Goal: Find specific page/section

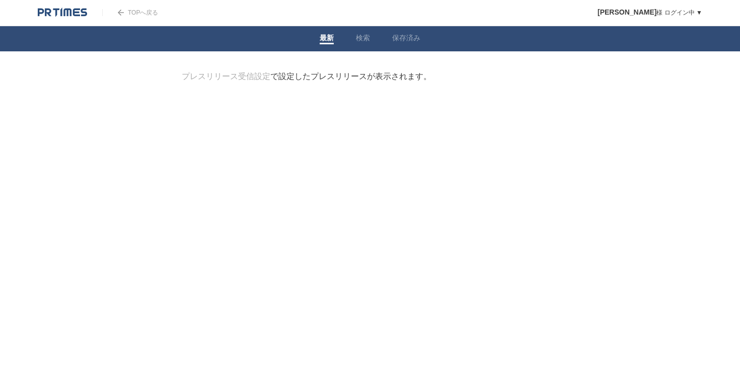
click at [377, 148] on html "TOPへ戻る 綾木美帆 様 ログイン中 ▼ プレスリリース受信設定 フォロー 除外リスト アカウント設定 閲覧履歴 退会手続き PR TIMESサイトへ戻る …" at bounding box center [370, 74] width 740 height 148
click at [362, 39] on link "検索" at bounding box center [363, 39] width 14 height 11
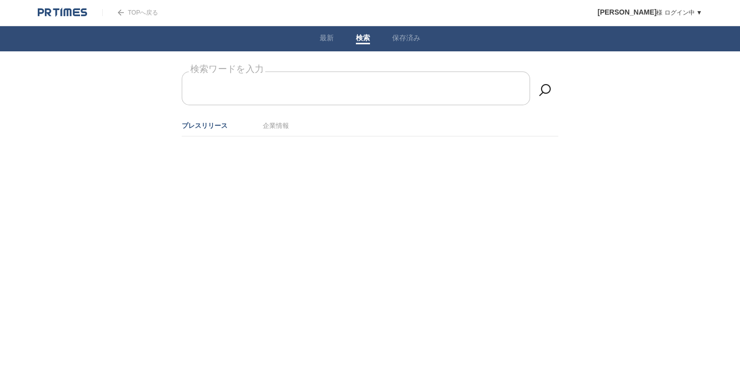
click at [322, 94] on input "検索ワードを入力" at bounding box center [356, 88] width 348 height 34
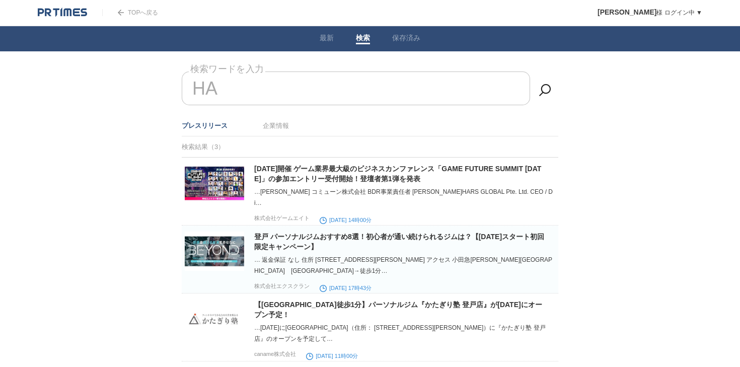
type input "H"
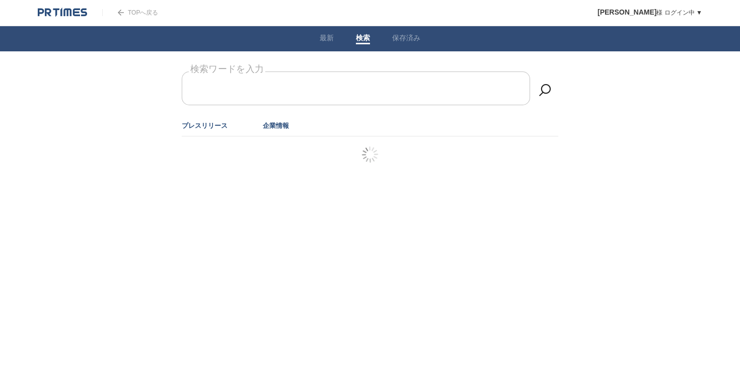
click at [282, 122] on link "企業情報" at bounding box center [276, 126] width 26 height 8
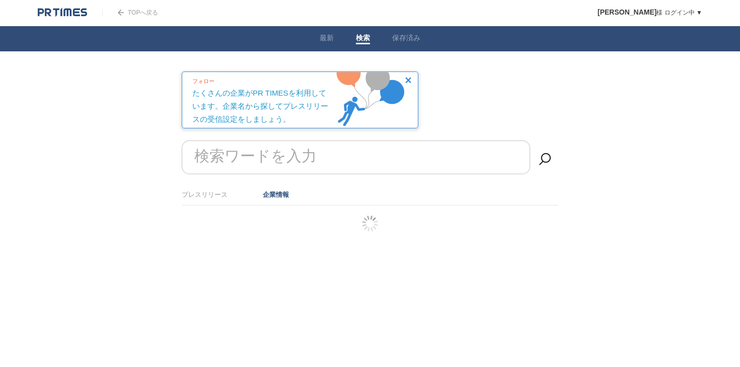
click at [281, 140] on form "検索ワードを入力" at bounding box center [370, 140] width 377 height 0
type input "HARS"
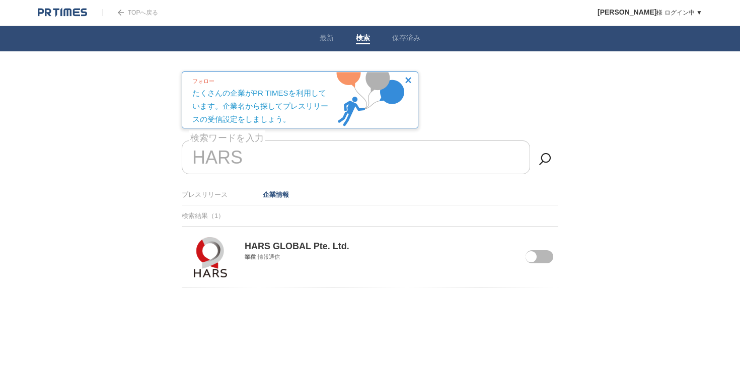
click at [377, 255] on div "HARS GLOBAL Pte. Ltd. 業種 情報通信" at bounding box center [370, 244] width 377 height 34
click at [327, 254] on div "HARS GLOBAL Pte. Ltd. 業種 情報通信" at bounding box center [370, 244] width 377 height 34
click at [327, 250] on p "HARS GLOBAL Pte. Ltd." at bounding box center [370, 239] width 377 height 25
click at [199, 254] on img at bounding box center [210, 257] width 33 height 40
